Goal: Navigation & Orientation: Understand site structure

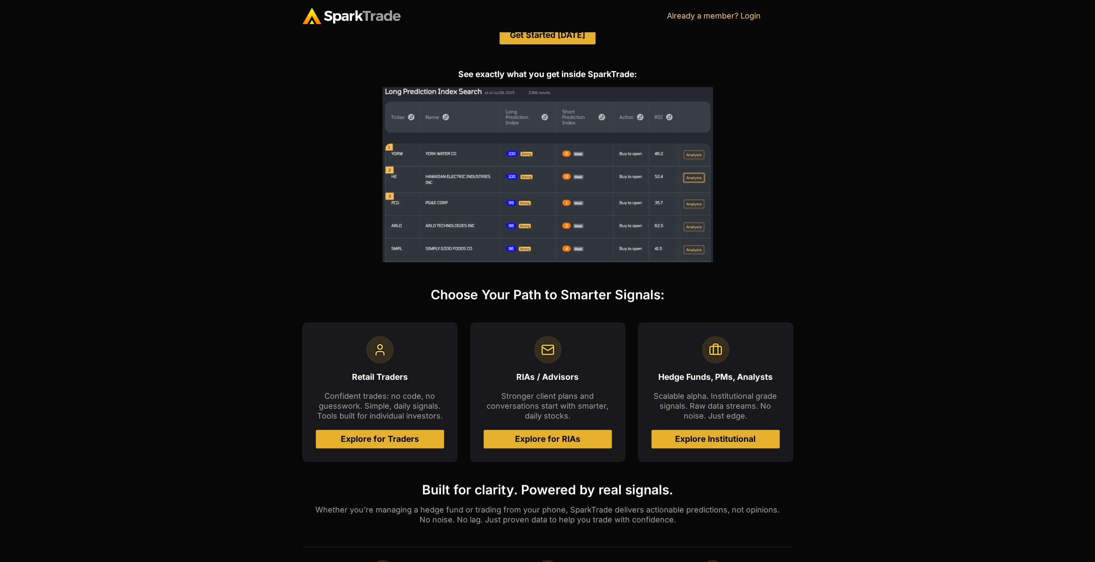
scroll to position [129, 0]
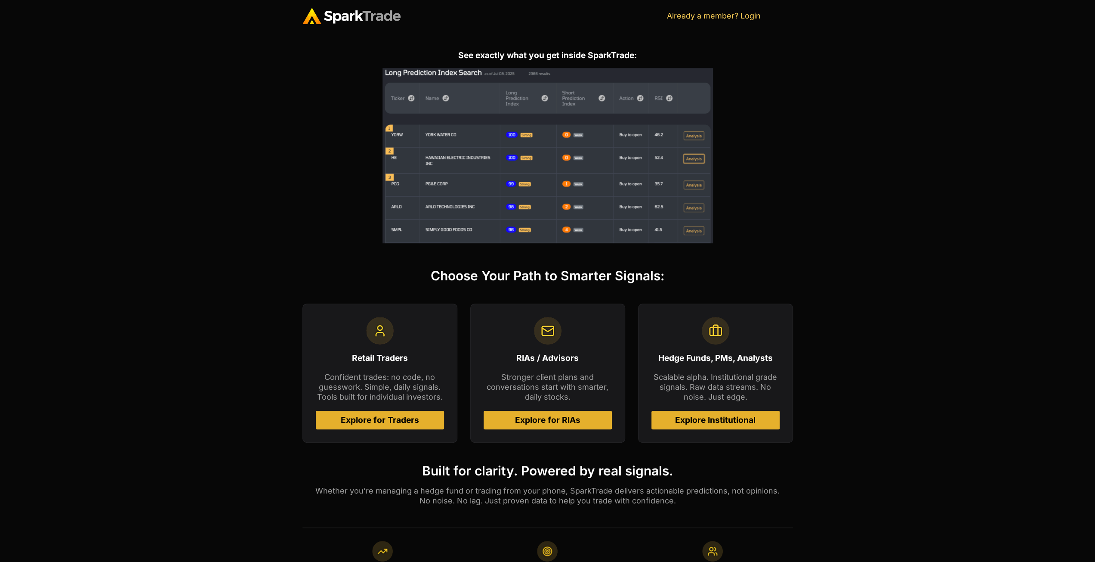
click at [414, 412] on link "Explore for Traders" at bounding box center [380, 420] width 128 height 19
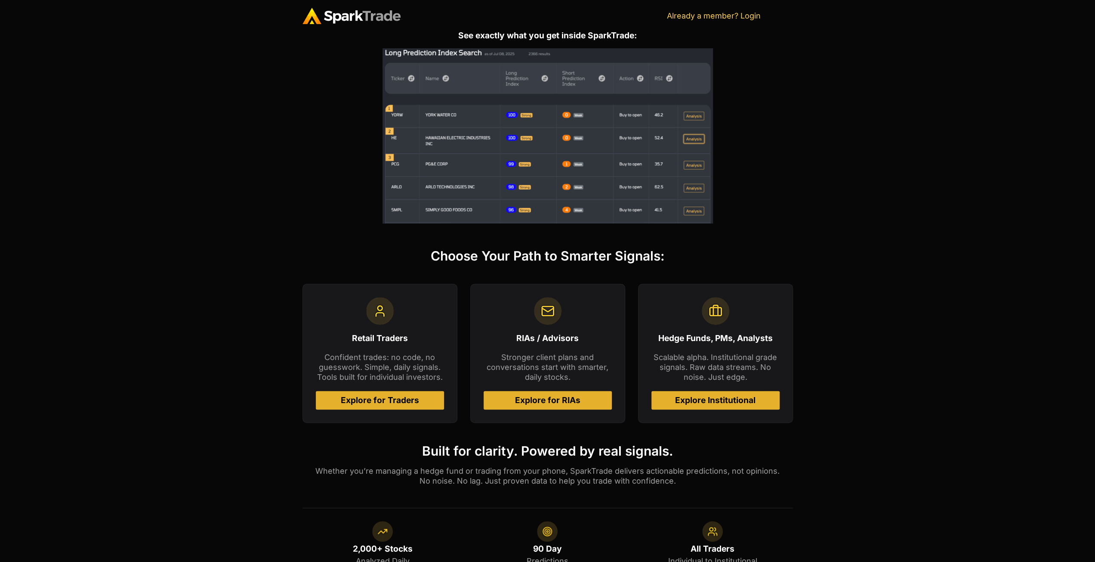
scroll to position [301, 0]
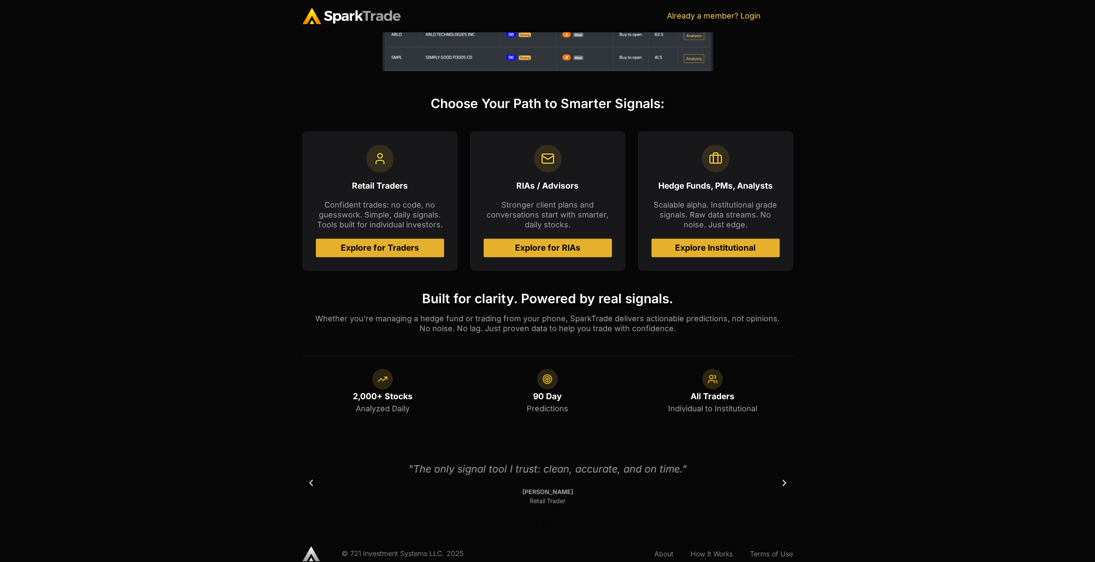
click at [690, 254] on link "Explore Institutional" at bounding box center [716, 247] width 128 height 19
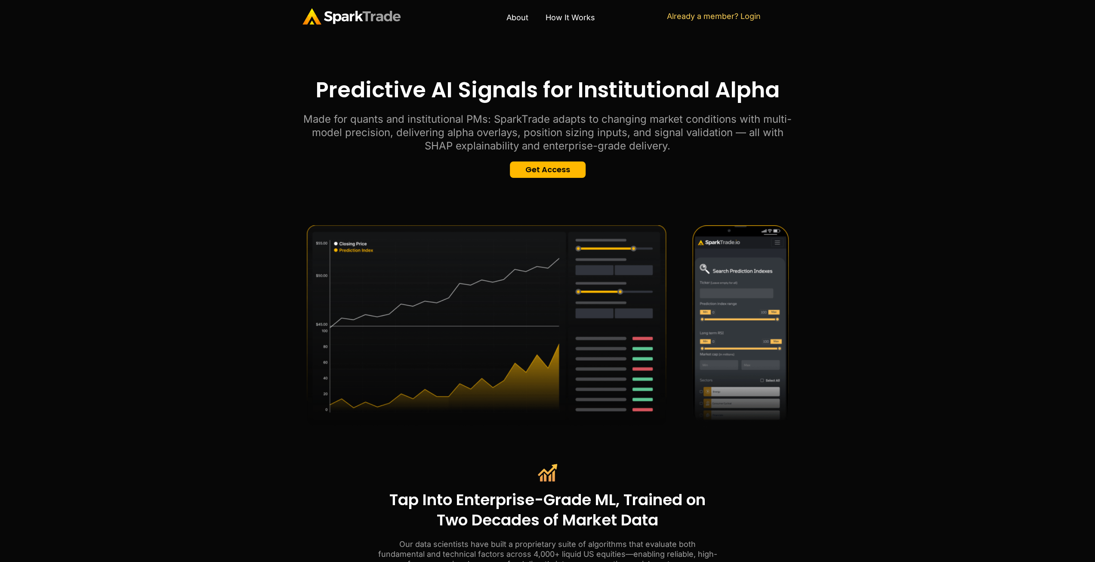
click at [331, 23] on img at bounding box center [352, 16] width 98 height 16
